Goal: Transaction & Acquisition: Purchase product/service

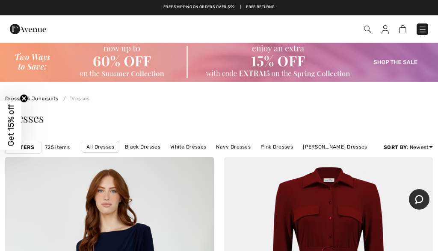
click at [369, 31] on img at bounding box center [367, 29] width 7 height 7
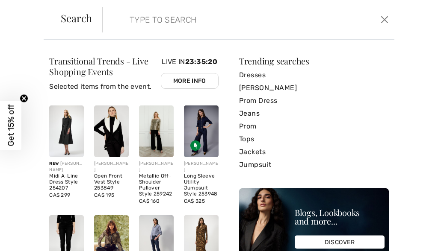
click at [160, 17] on input "search" at bounding box center [218, 20] width 191 height 26
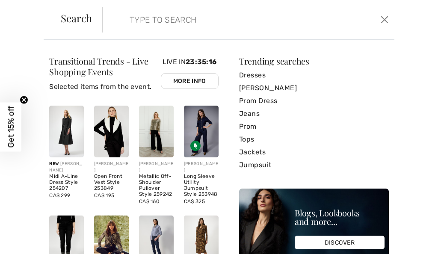
paste input "Style 252026"
type input "Style 252026"
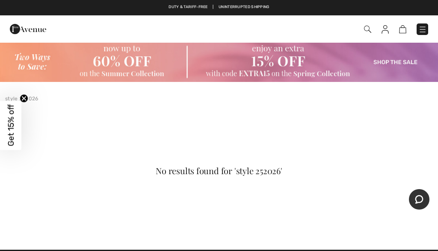
click at [292, 60] on img at bounding box center [219, 62] width 438 height 40
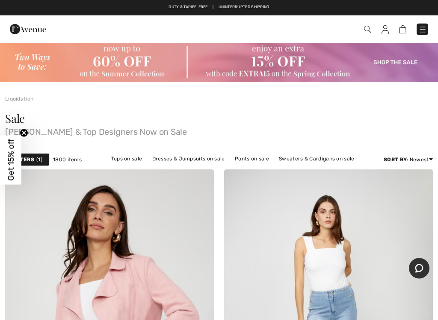
click at [175, 160] on link "Dresses & Jumpsuits on sale" at bounding box center [188, 158] width 81 height 11
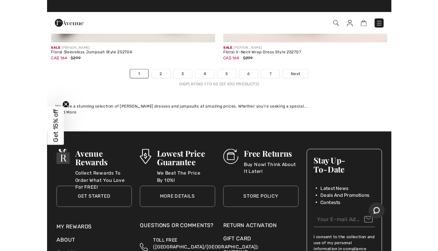
scroll to position [9242, 0]
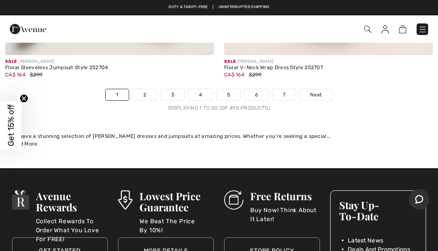
click at [146, 89] on link "2" at bounding box center [144, 94] width 23 height 11
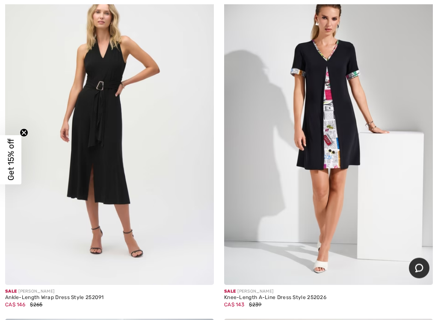
scroll to position [2680, 0]
click at [274, 132] on img at bounding box center [328, 128] width 209 height 313
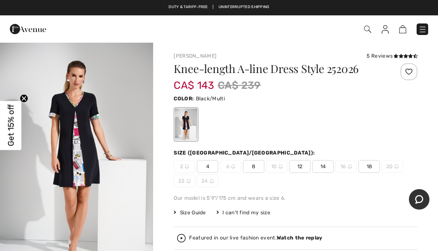
click at [329, 163] on span "14" at bounding box center [322, 166] width 21 height 13
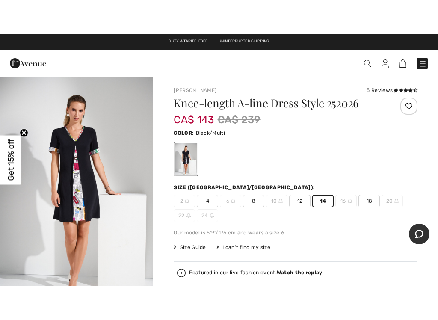
scroll to position [106, 0]
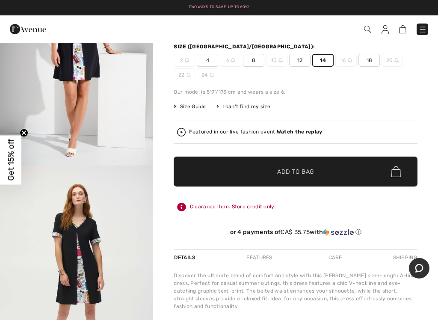
click at [306, 171] on span "Add to Bag" at bounding box center [295, 171] width 37 height 9
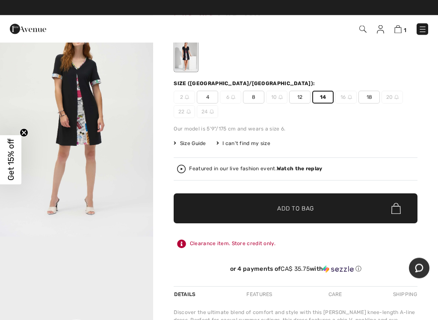
scroll to position [71, 0]
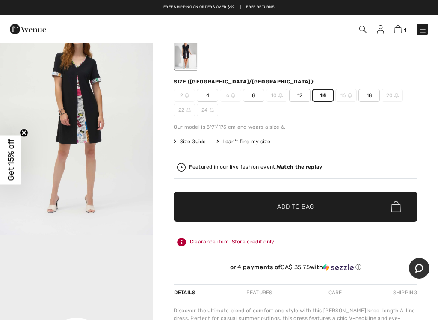
click at [308, 202] on span "✔ Added to Bag Add to Bag" at bounding box center [295, 206] width 244 height 30
click at [399, 28] on img at bounding box center [396, 29] width 7 height 8
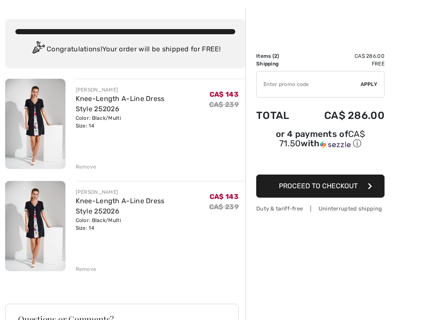
scroll to position [34, 0]
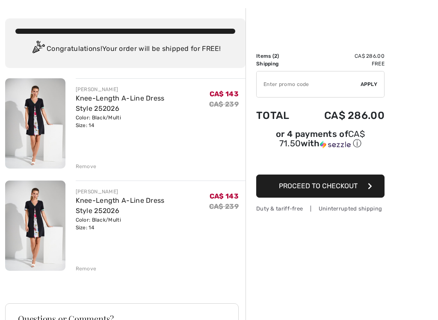
click at [82, 265] on div "Remove" at bounding box center [86, 268] width 21 height 8
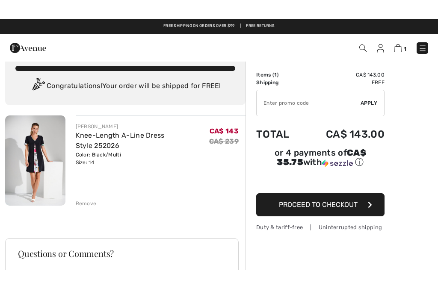
scroll to position [0, 0]
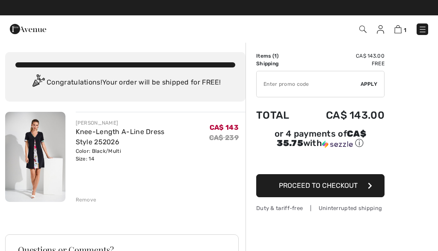
click at [271, 82] on input "TEXT" at bounding box center [308, 84] width 104 height 26
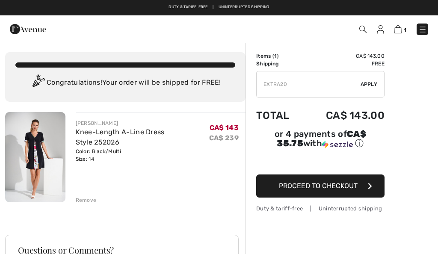
click at [377, 82] on div "✔ Apply Remove" at bounding box center [320, 84] width 128 height 26
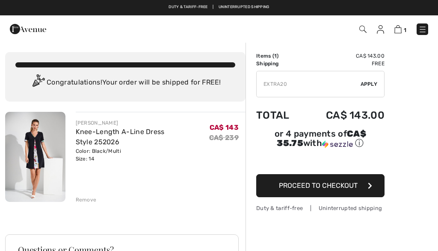
click at [371, 92] on div "✔ Apply Remove" at bounding box center [320, 84] width 128 height 26
click at [294, 85] on input "TEXT" at bounding box center [308, 84] width 104 height 26
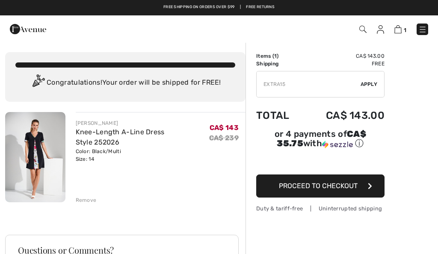
click at [360, 78] on input "TEXT" at bounding box center [308, 84] width 104 height 26
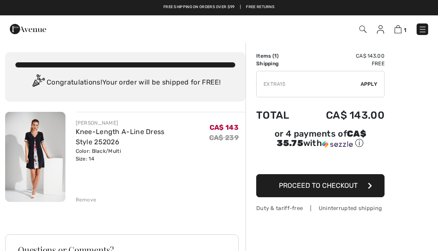
type input "EXTRA15"
click at [434, 120] on div "Order Summary Details Items ( 1 ) CA$ 143.00 Promo code CA$ 0.00 Shipping Free …" at bounding box center [341, 244] width 192 height 404
click at [369, 85] on span "Apply" at bounding box center [368, 84] width 17 height 8
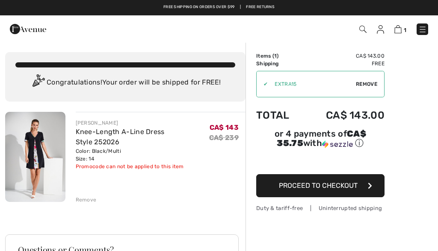
click at [347, 189] on span "Proceed to Checkout" at bounding box center [318, 186] width 79 height 8
click at [370, 87] on span "Remove" at bounding box center [365, 84] width 21 height 8
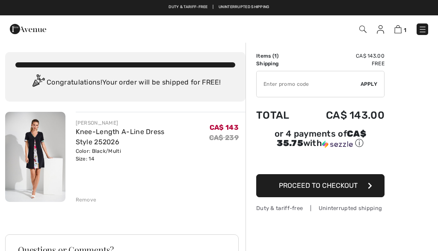
click at [264, 82] on input "TEXT" at bounding box center [308, 84] width 104 height 26
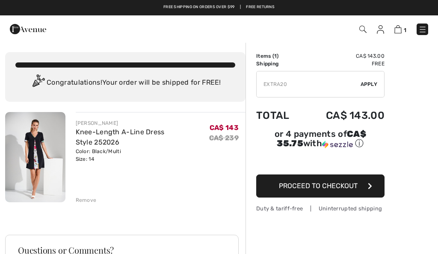
click at [374, 85] on span "Apply" at bounding box center [368, 84] width 17 height 8
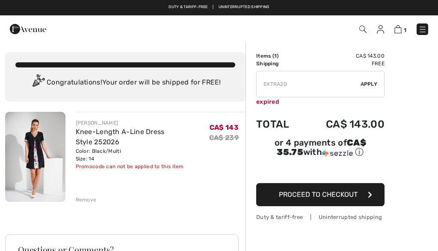
click at [297, 81] on input "TEXT" at bounding box center [308, 84] width 104 height 26
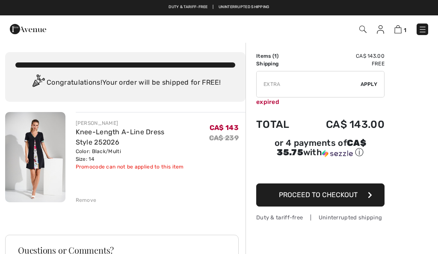
type input "EXTR"
